Goal: Task Accomplishment & Management: Manage account settings

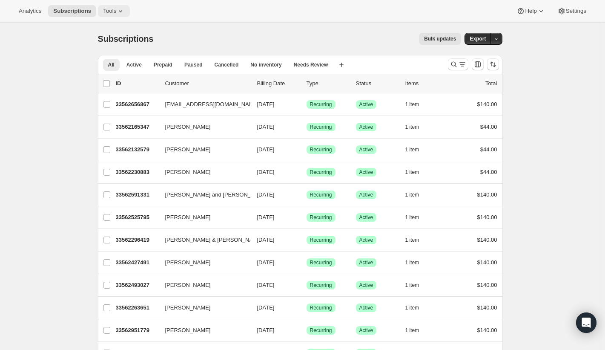
click at [104, 10] on button "Tools" at bounding box center [114, 11] width 32 height 12
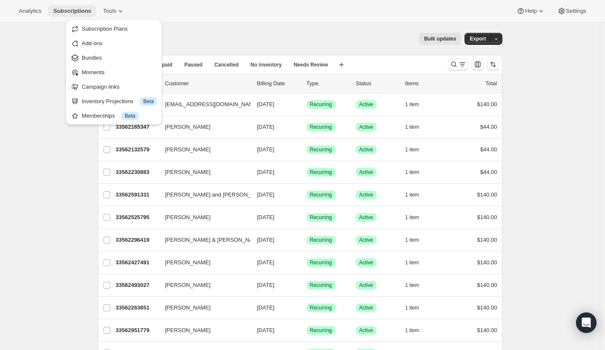
click at [65, 12] on span "Subscriptions" at bounding box center [72, 11] width 38 height 7
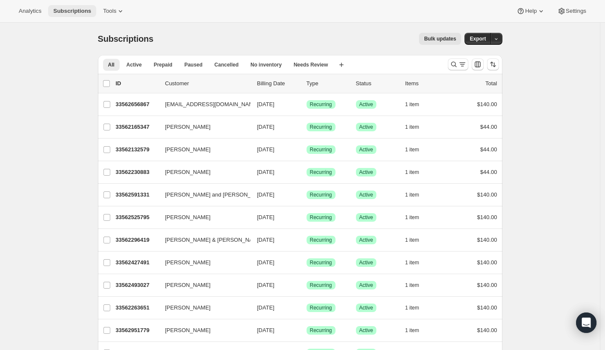
click at [73, 11] on span "Subscriptions" at bounding box center [72, 11] width 38 height 7
click at [32, 12] on span "Analytics" at bounding box center [30, 11] width 23 height 7
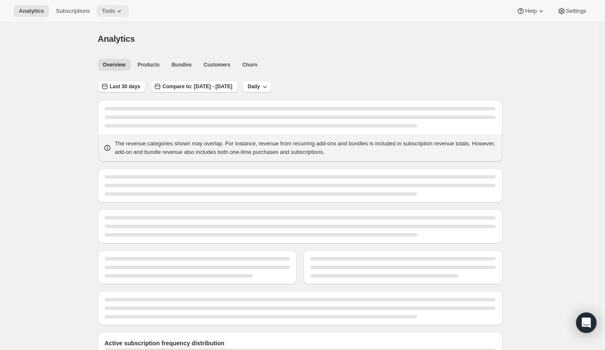
click at [115, 9] on span "Tools" at bounding box center [108, 11] width 13 height 7
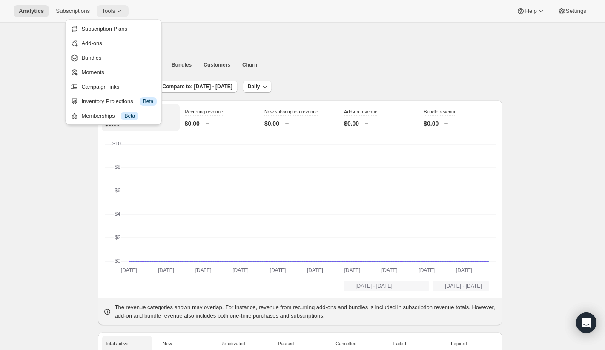
click at [115, 9] on span "Tools" at bounding box center [108, 11] width 13 height 7
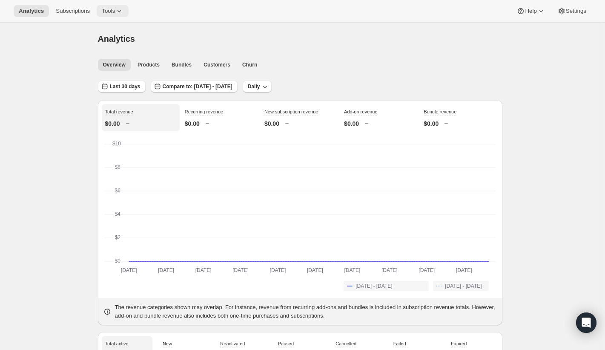
click at [115, 9] on span "Tools" at bounding box center [108, 11] width 13 height 7
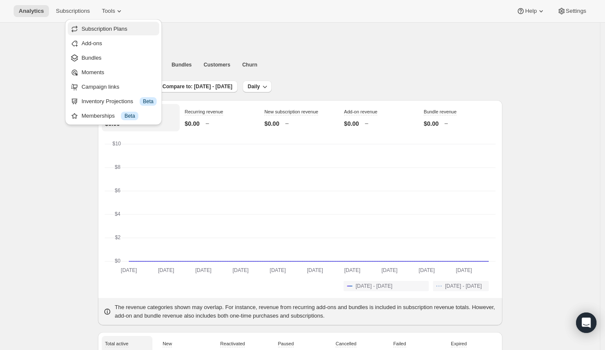
click at [120, 30] on span "Subscription Plans" at bounding box center [104, 29] width 46 height 6
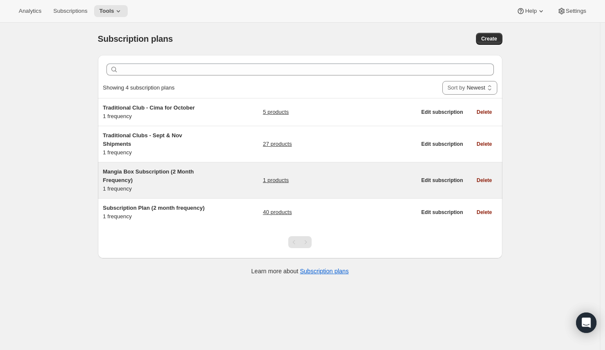
click at [187, 169] on span "Mangia Box Subscription (2 Month Frequency)" at bounding box center [148, 175] width 91 height 15
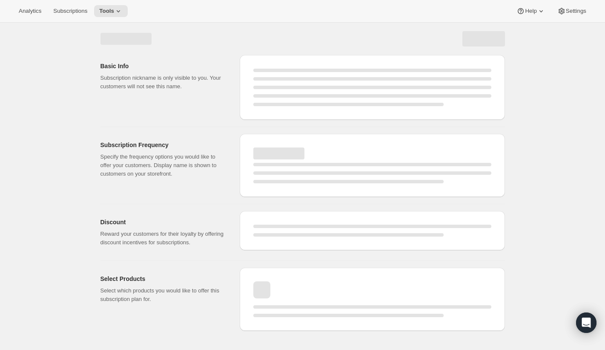
select select "WEEK"
select select "MONTH"
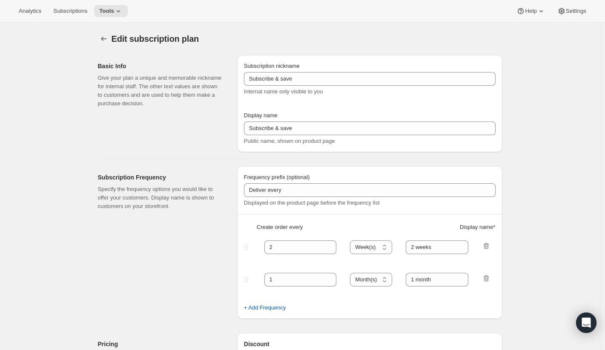
type input "Mangia Box Subscription (2 Month Frequency)"
type input "Subscribe to Mangia Box"
select select "MONTH"
type input "2 months"
select select "FIXED_AMOUNT"
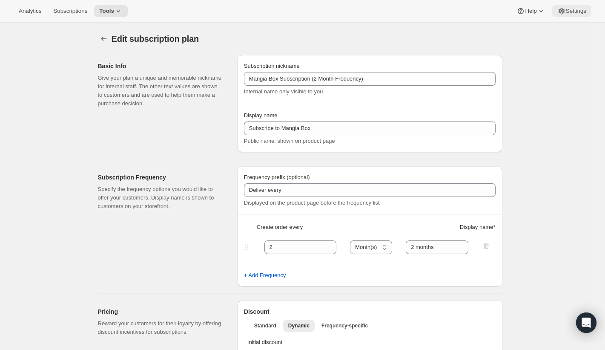
click at [567, 12] on span "Settings" at bounding box center [576, 11] width 20 height 7
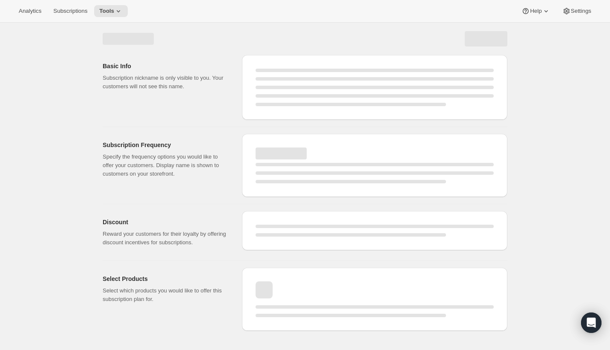
select select "WEEK"
select select "MONTH"
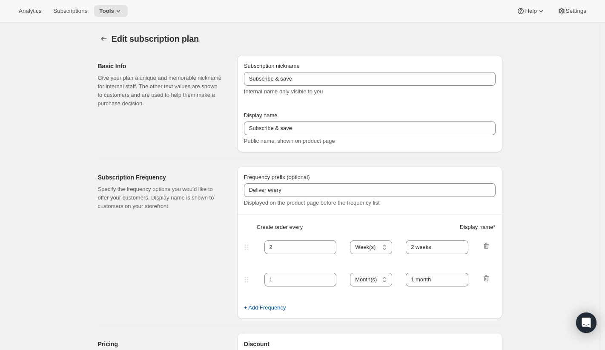
type input "Mangia Box Subscription (2 Month Frequency)"
type input "Subscribe to Mangia Box"
select select "MONTH"
type input "2 months"
select select "FIXED_AMOUNT"
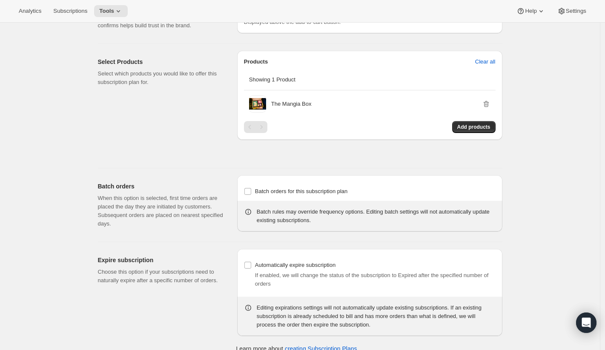
scroll to position [461, 0]
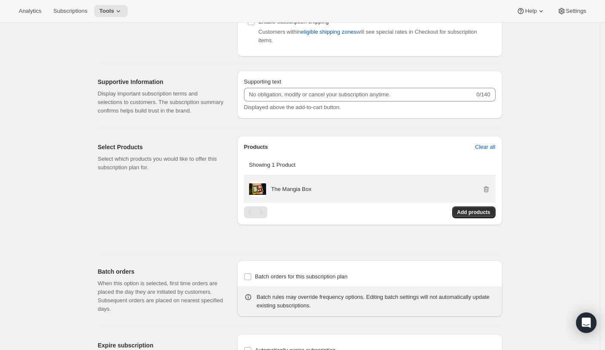
click at [292, 193] on p "The Mangia Box" at bounding box center [291, 189] width 40 height 9
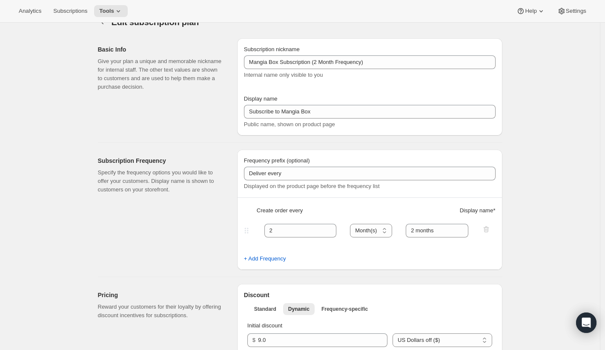
scroll to position [0, 0]
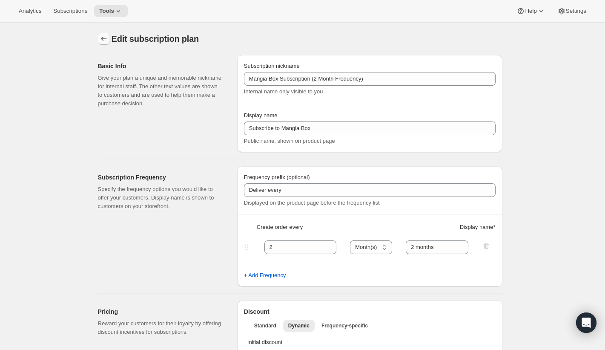
click at [108, 39] on icon "Subscription plans" at bounding box center [104, 39] width 9 height 9
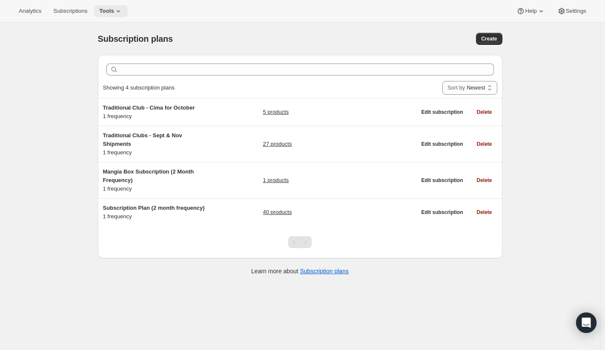
click at [109, 9] on span "Tools" at bounding box center [106, 11] width 15 height 7
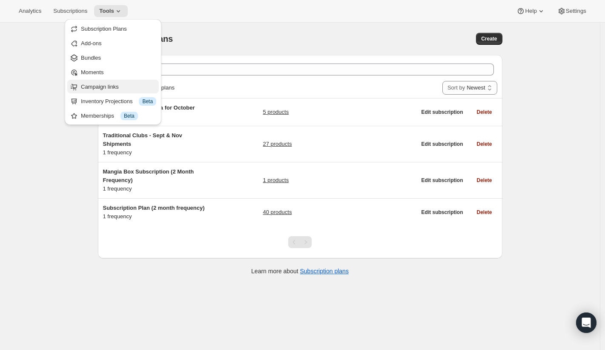
click at [100, 85] on span "Campaign links" at bounding box center [100, 87] width 38 height 6
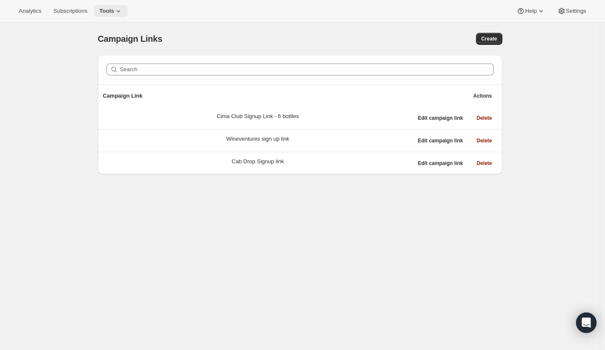
click at [118, 8] on icon at bounding box center [118, 11] width 9 height 9
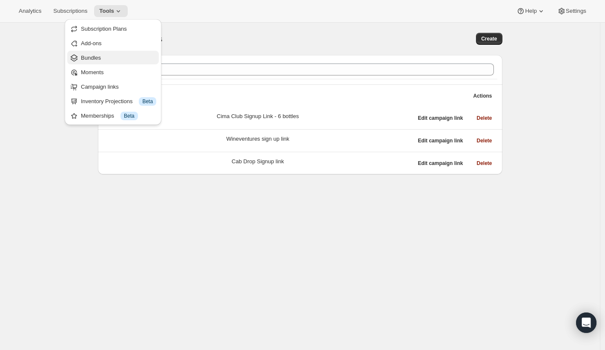
click at [104, 59] on span "Bundles" at bounding box center [118, 58] width 75 height 9
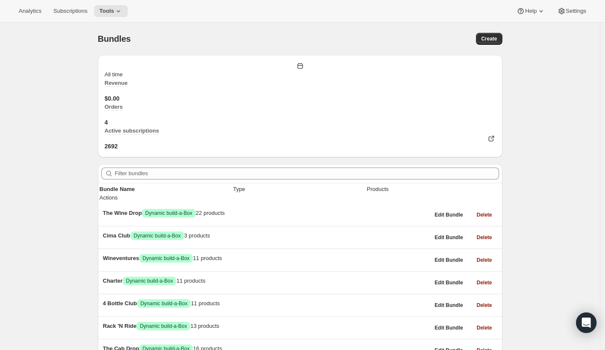
scroll to position [92, 0]
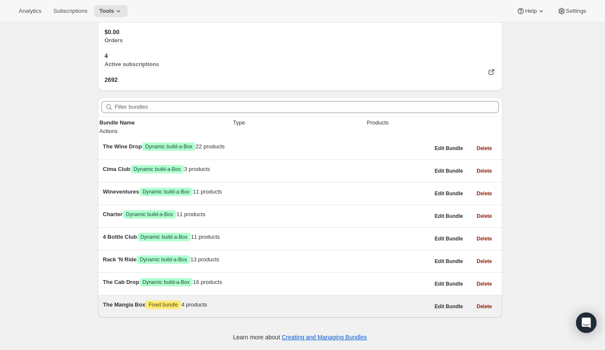
click at [144, 300] on div "The Mangia Box Attention Fixed bundle 4 products" at bounding box center [266, 304] width 327 height 9
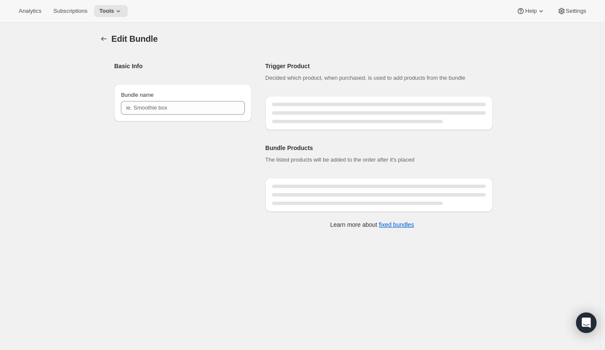
type input "The Mangia Box"
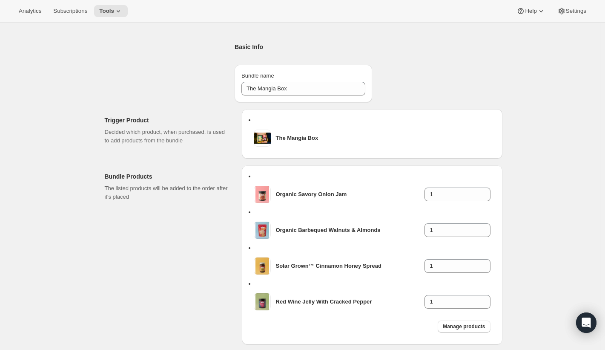
scroll to position [23, 0]
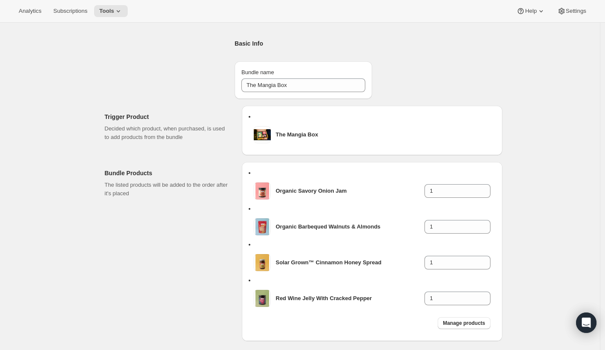
click at [235, 55] on div "Basic Info" at bounding box center [304, 43] width 138 height 22
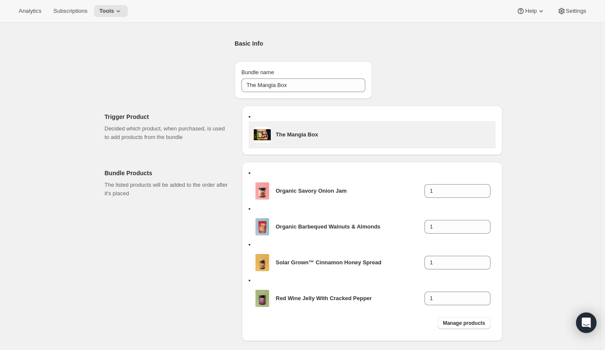
click at [300, 130] on h3 "The Mangia Box" at bounding box center [383, 134] width 215 height 9
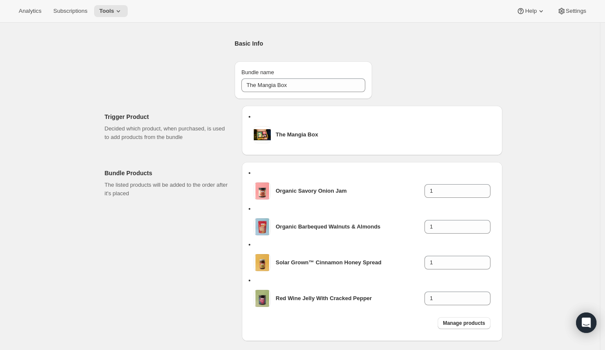
drag, startPoint x: 171, startPoint y: 78, endPoint x: 167, endPoint y: 71, distance: 8.6
click at [171, 99] on div "Trigger Product Decided which product, when purchased, is used to add products …" at bounding box center [297, 233] width 412 height 268
click at [70, 16] on button "Subscriptions" at bounding box center [70, 11] width 44 height 12
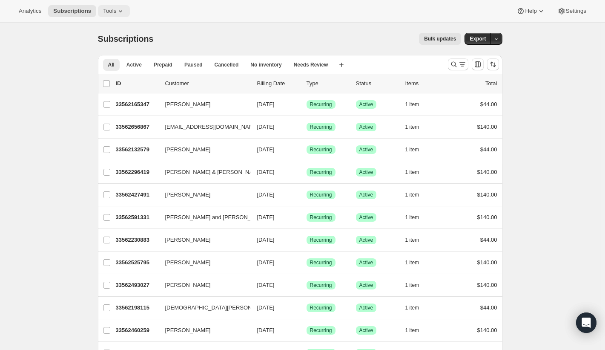
click at [106, 9] on span "Tools" at bounding box center [109, 11] width 13 height 7
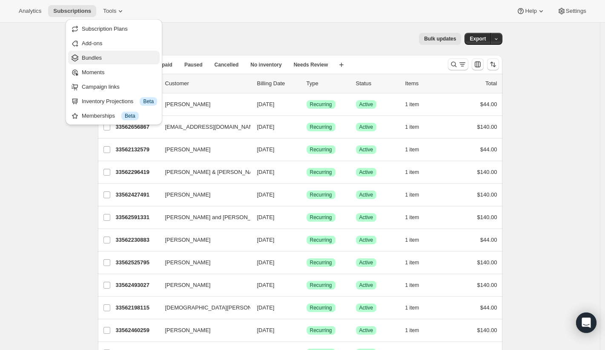
click at [114, 57] on span "Bundles" at bounding box center [119, 58] width 75 height 9
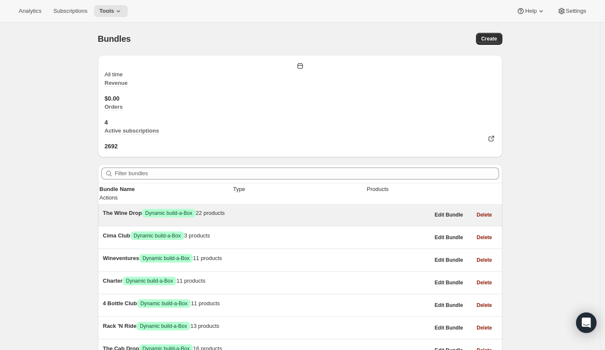
click at [130, 209] on div "The Wine Drop Success Dynamic build-a-Box 22 products" at bounding box center [266, 213] width 327 height 9
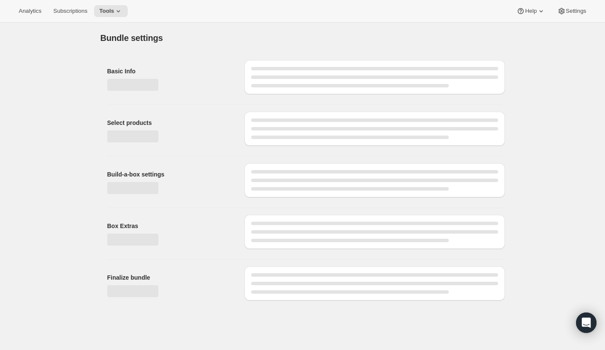
type input "The Wine Drop"
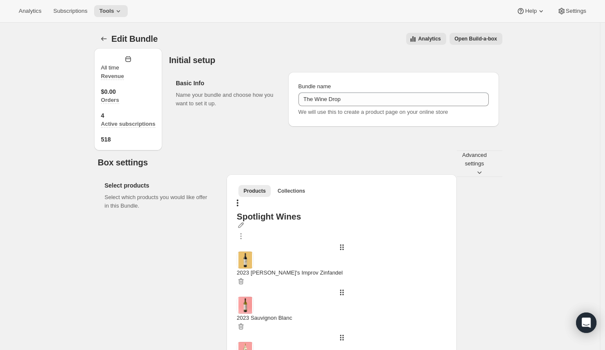
click at [483, 37] on span "Open Build-a-box" at bounding box center [476, 38] width 43 height 7
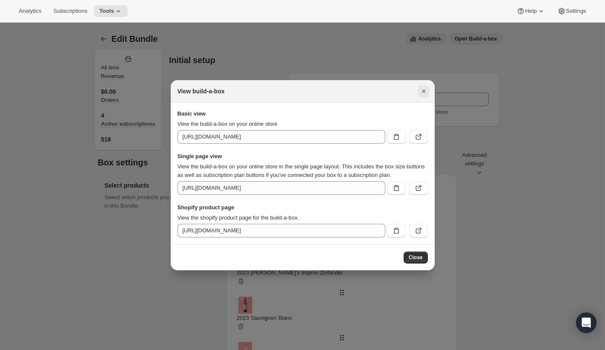
click at [423, 89] on icon "Close" at bounding box center [423, 90] width 3 height 3
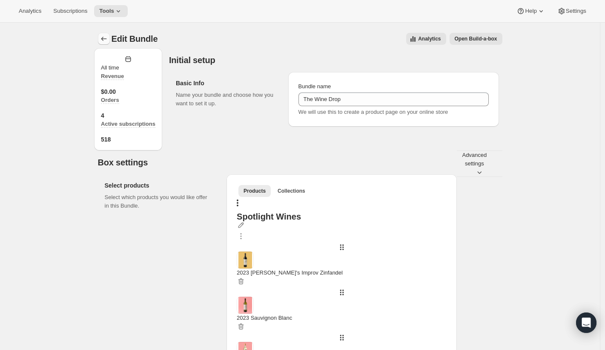
click at [100, 37] on button "Bundles" at bounding box center [104, 39] width 12 height 12
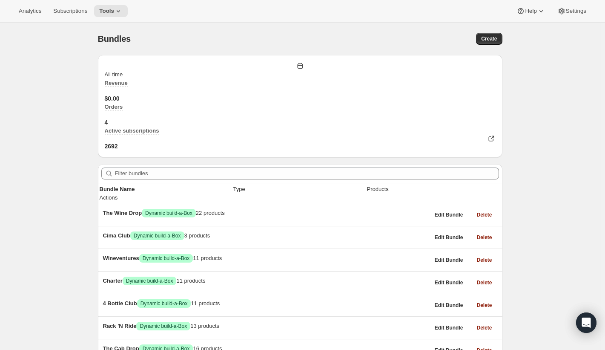
scroll to position [92, 0]
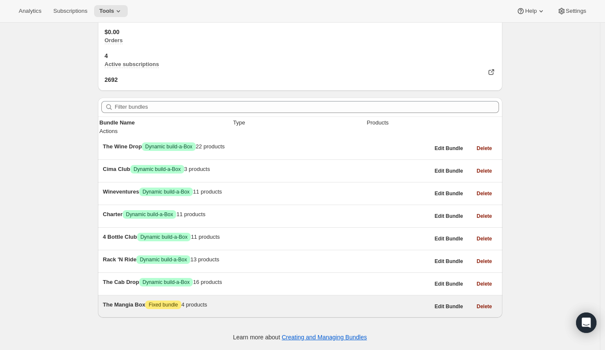
click at [175, 300] on div "The Mangia Box Attention Fixed bundle 4 products" at bounding box center [266, 304] width 327 height 9
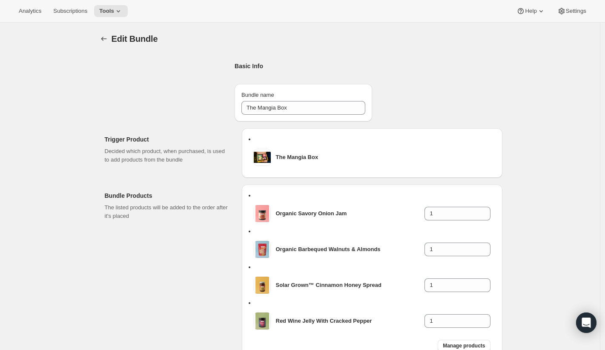
click at [469, 37] on div "Edit Bundle" at bounding box center [307, 39] width 391 height 12
click at [541, 44] on div "Edit Bundle. This page is ready Edit Bundle Basic Info Bundle name The Mangia B…" at bounding box center [300, 206] width 600 height 366
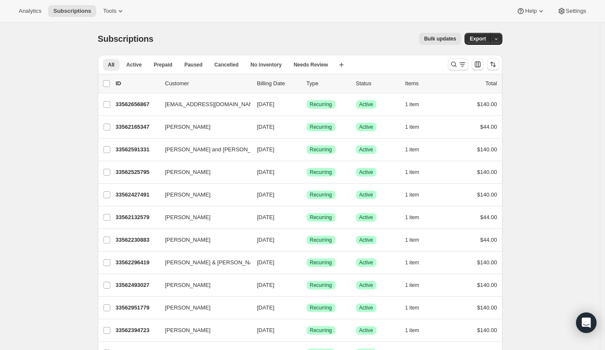
click at [178, 0] on html "Analytics Subscriptions Tools Help Settings Skip to content Subscriptions. This…" at bounding box center [302, 175] width 605 height 350
click at [108, 9] on span "Tools" at bounding box center [109, 11] width 13 height 7
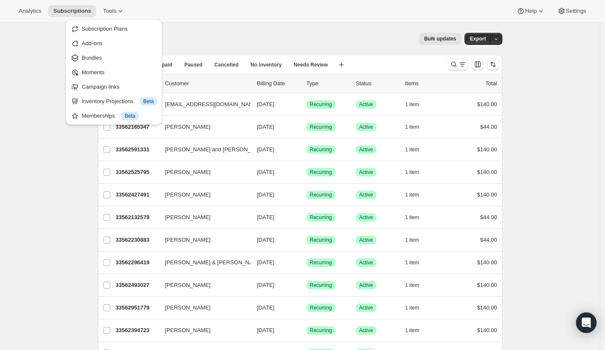
click at [338, 21] on div "Analytics Subscriptions Tools Help Settings" at bounding box center [302, 11] width 605 height 23
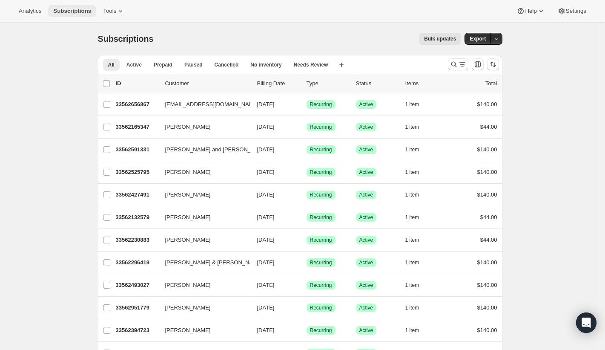
click at [68, 11] on span "Subscriptions" at bounding box center [72, 11] width 38 height 7
click at [116, 9] on span "Tools" at bounding box center [109, 11] width 13 height 7
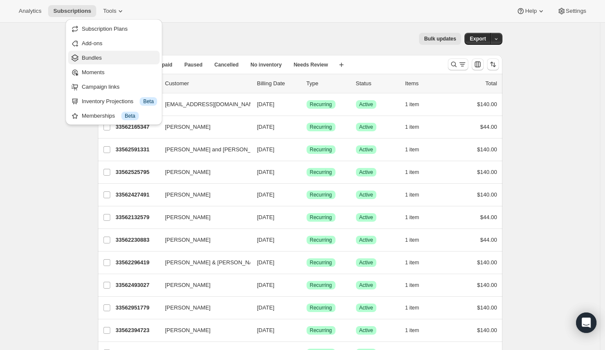
click at [108, 57] on span "Bundles" at bounding box center [119, 58] width 75 height 9
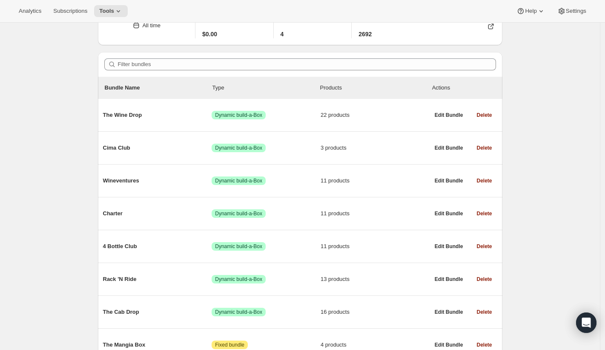
scroll to position [53, 0]
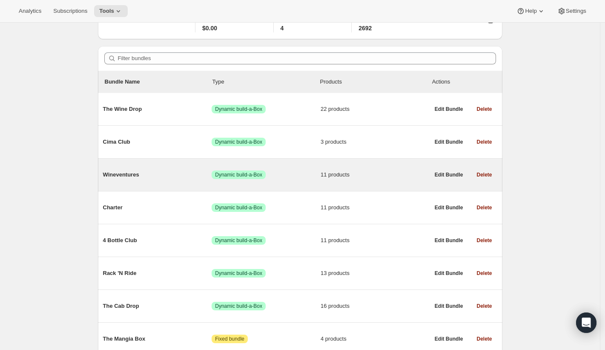
click at [161, 167] on div "Wineventures Success Dynamic build-a-Box 11 products" at bounding box center [266, 175] width 327 height 22
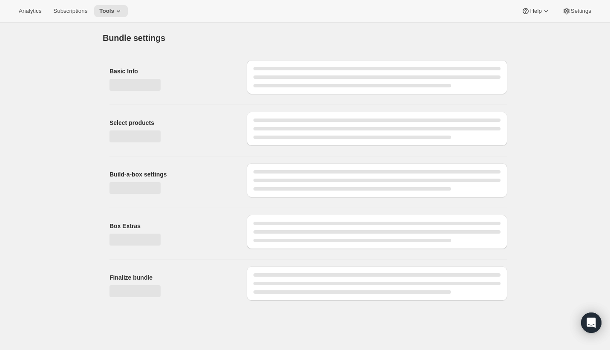
type input "Wineventures"
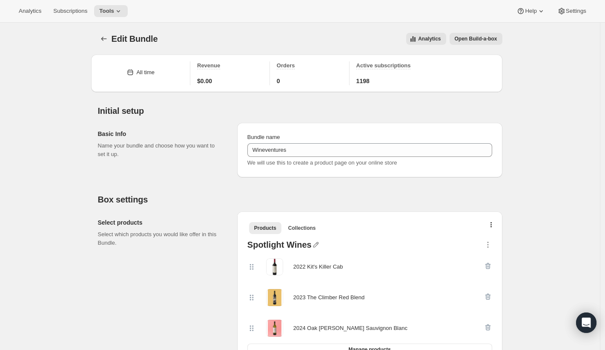
click at [491, 42] on span "Open Build-a-box" at bounding box center [476, 38] width 43 height 7
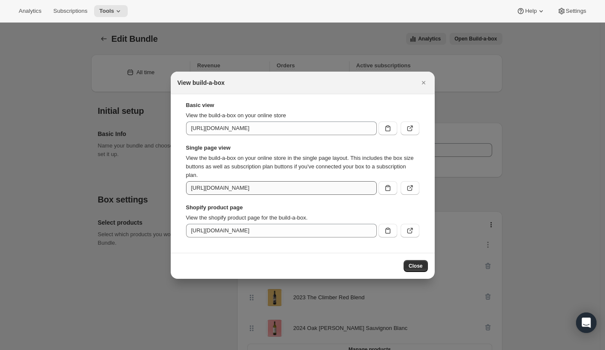
scroll to position [0, 104]
click at [409, 185] on icon ":rdu:" at bounding box center [410, 188] width 9 height 9
click at [413, 189] on icon ":rdu:" at bounding box center [410, 188] width 9 height 9
click at [415, 127] on button ":rdu:" at bounding box center [410, 128] width 19 height 14
